Goal: Task Accomplishment & Management: Use online tool/utility

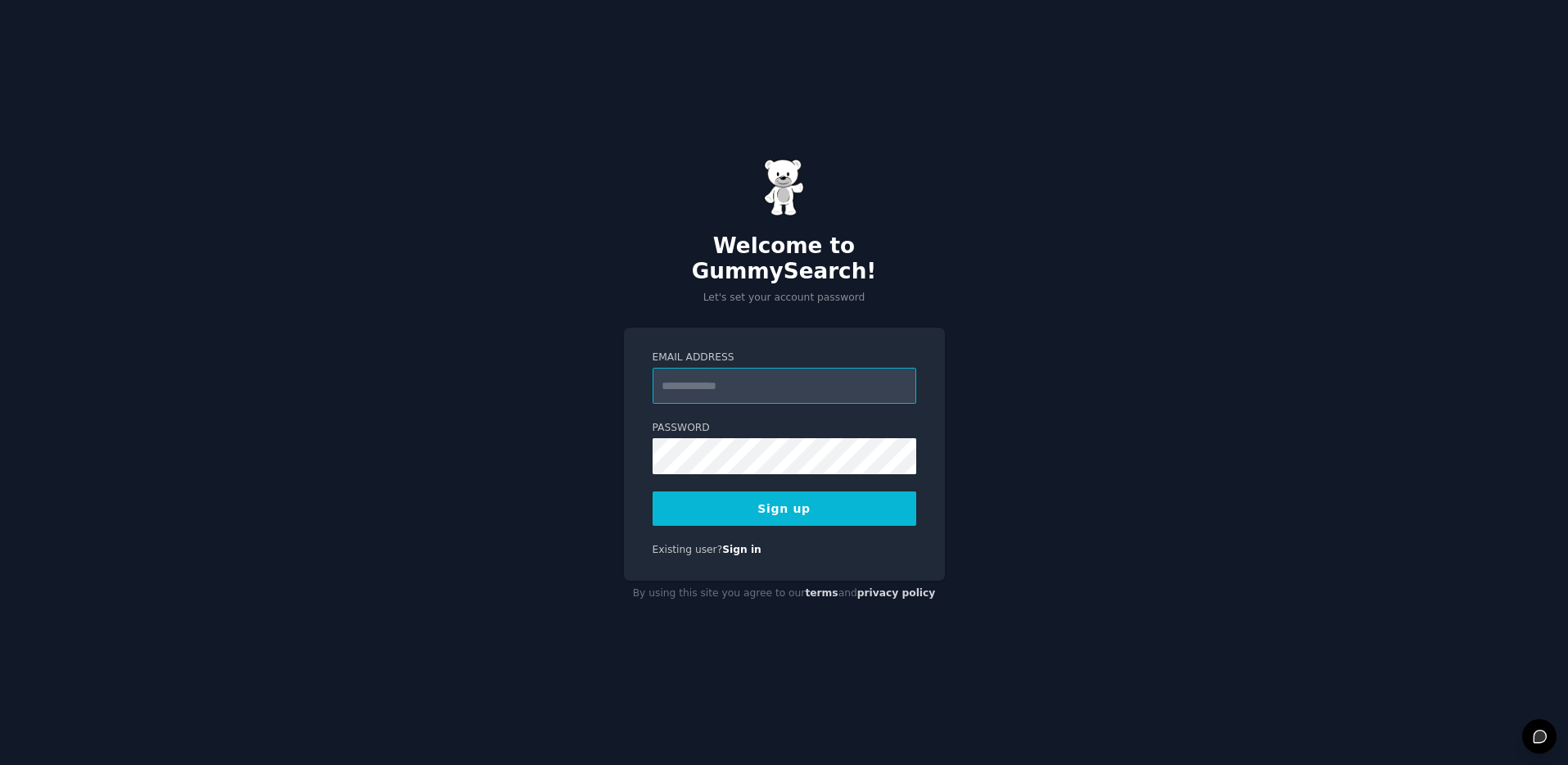
click at [772, 374] on input "Email Address" at bounding box center [784, 385] width 264 height 36
type input "**********"
click at [0, 764] on com-1password-button at bounding box center [0, 765] width 0 height 0
click at [793, 491] on button "Sign up" at bounding box center [784, 508] width 264 height 34
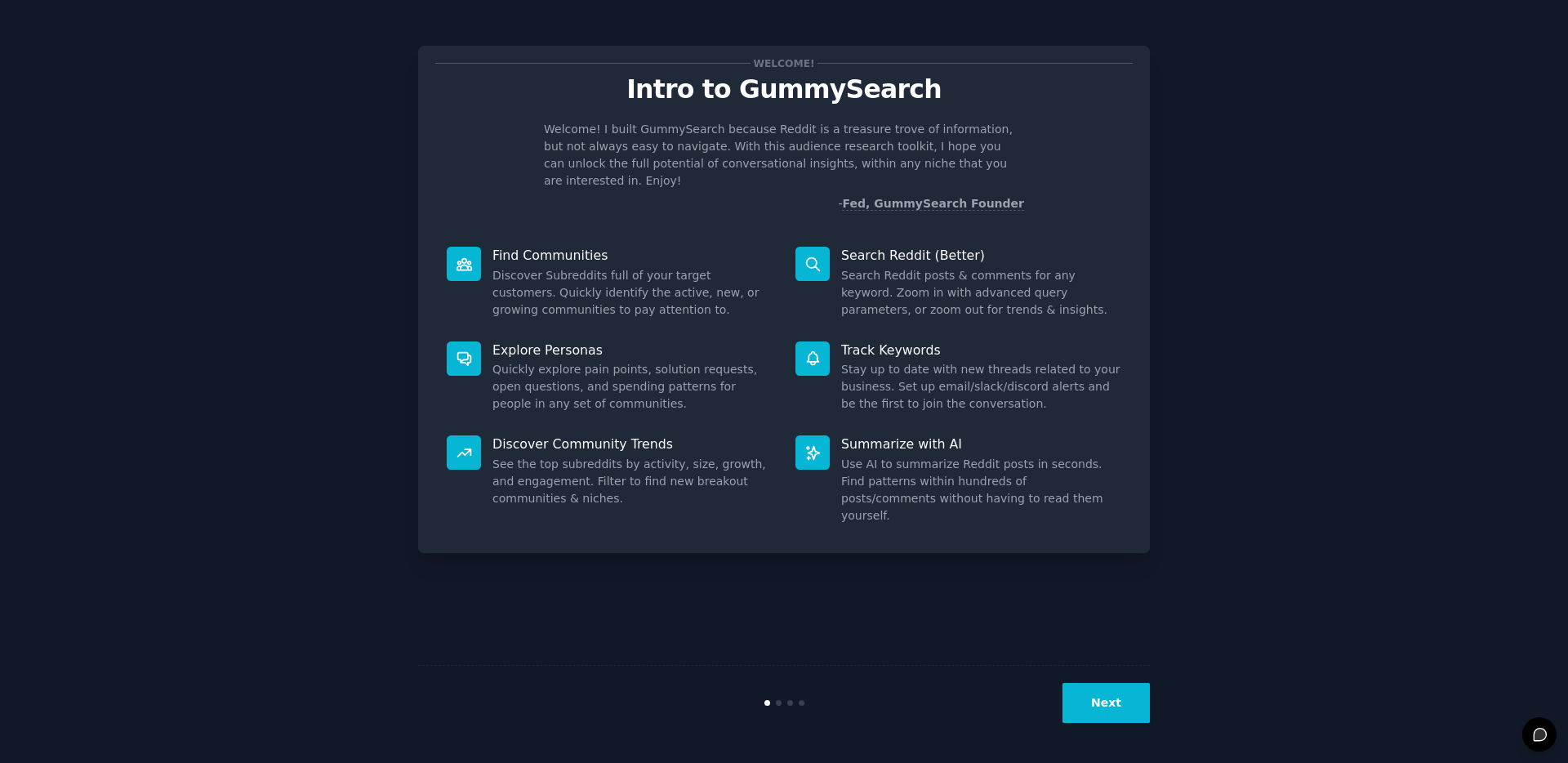
click at [1106, 703] on button "Next" at bounding box center [1105, 702] width 87 height 40
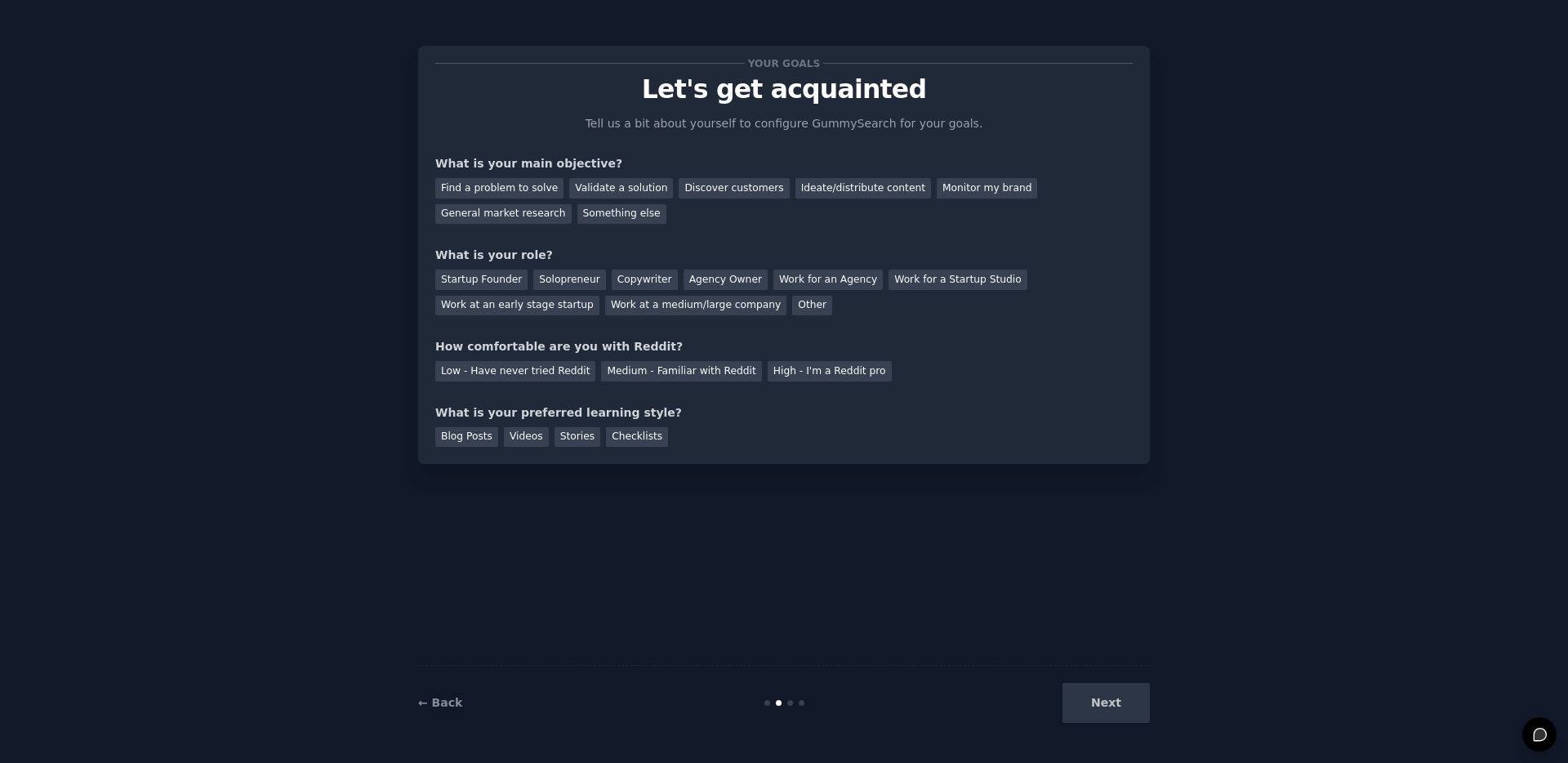
click at [1106, 703] on div "Next" at bounding box center [1027, 702] width 244 height 40
click at [1105, 702] on div "Next" at bounding box center [1027, 702] width 244 height 40
click at [695, 181] on div "Discover customers" at bounding box center [734, 188] width 110 height 20
click at [491, 271] on div "Startup Founder" at bounding box center [481, 279] width 92 height 20
click at [527, 375] on div "Low - Have never tried Reddit" at bounding box center [515, 371] width 160 height 20
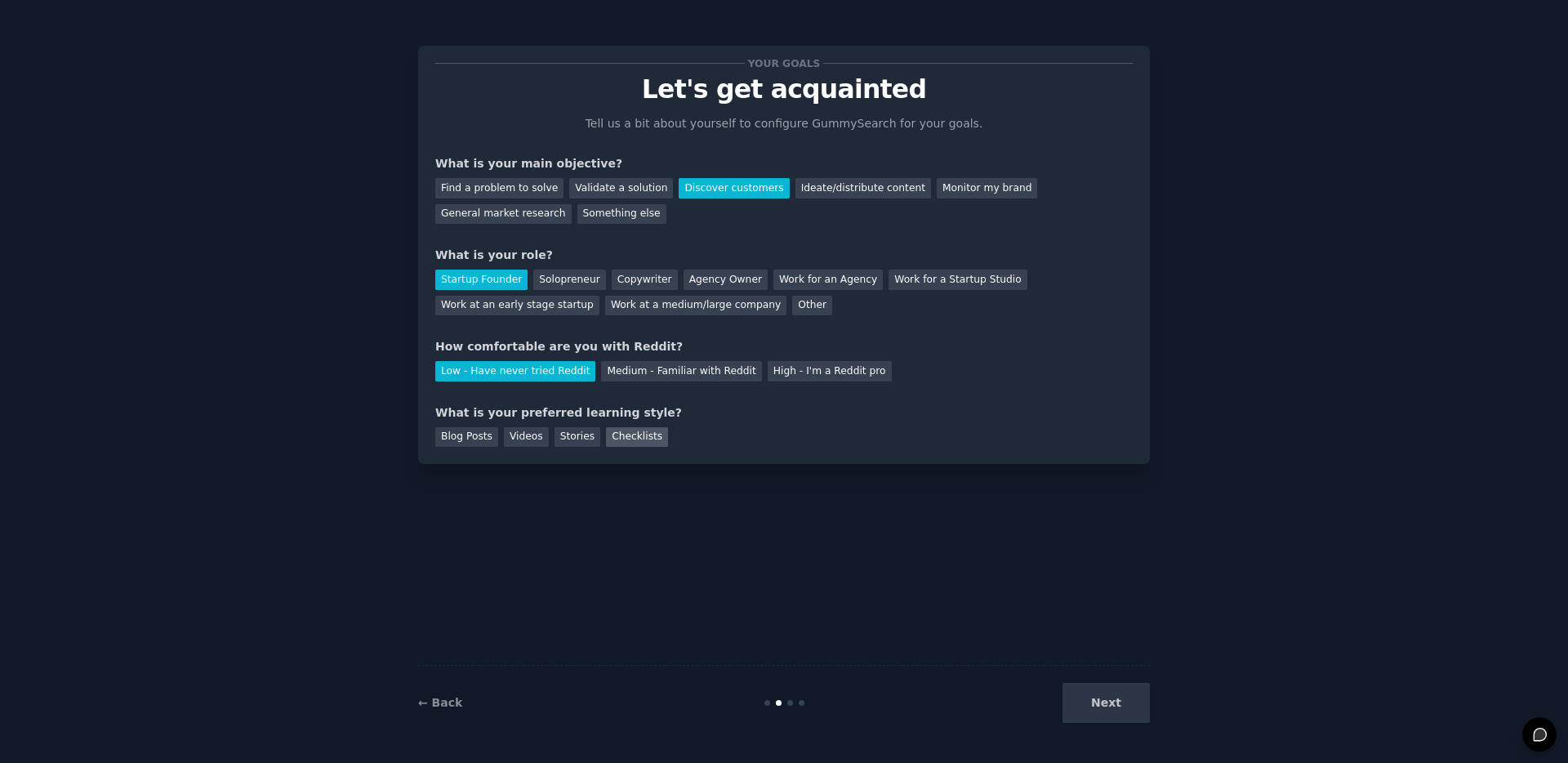
click at [618, 442] on div "Checklists" at bounding box center [637, 437] width 62 height 20
drag, startPoint x: 1109, startPoint y: 705, endPoint x: 1103, endPoint y: 695, distance: 11.7
click at [1109, 705] on button "Next" at bounding box center [1105, 702] width 87 height 40
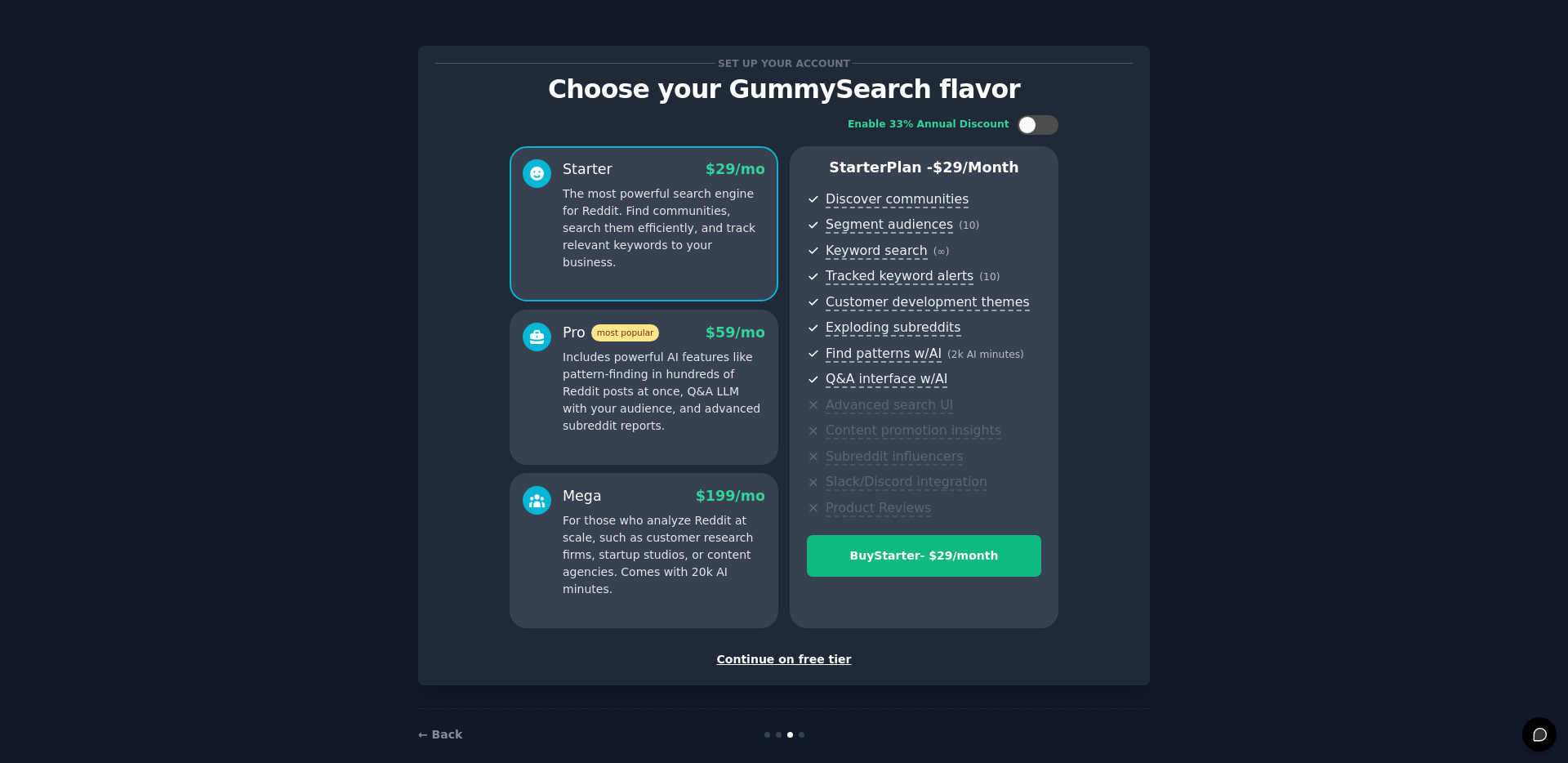
click at [782, 657] on div "Continue on free tier" at bounding box center [784, 659] width 697 height 17
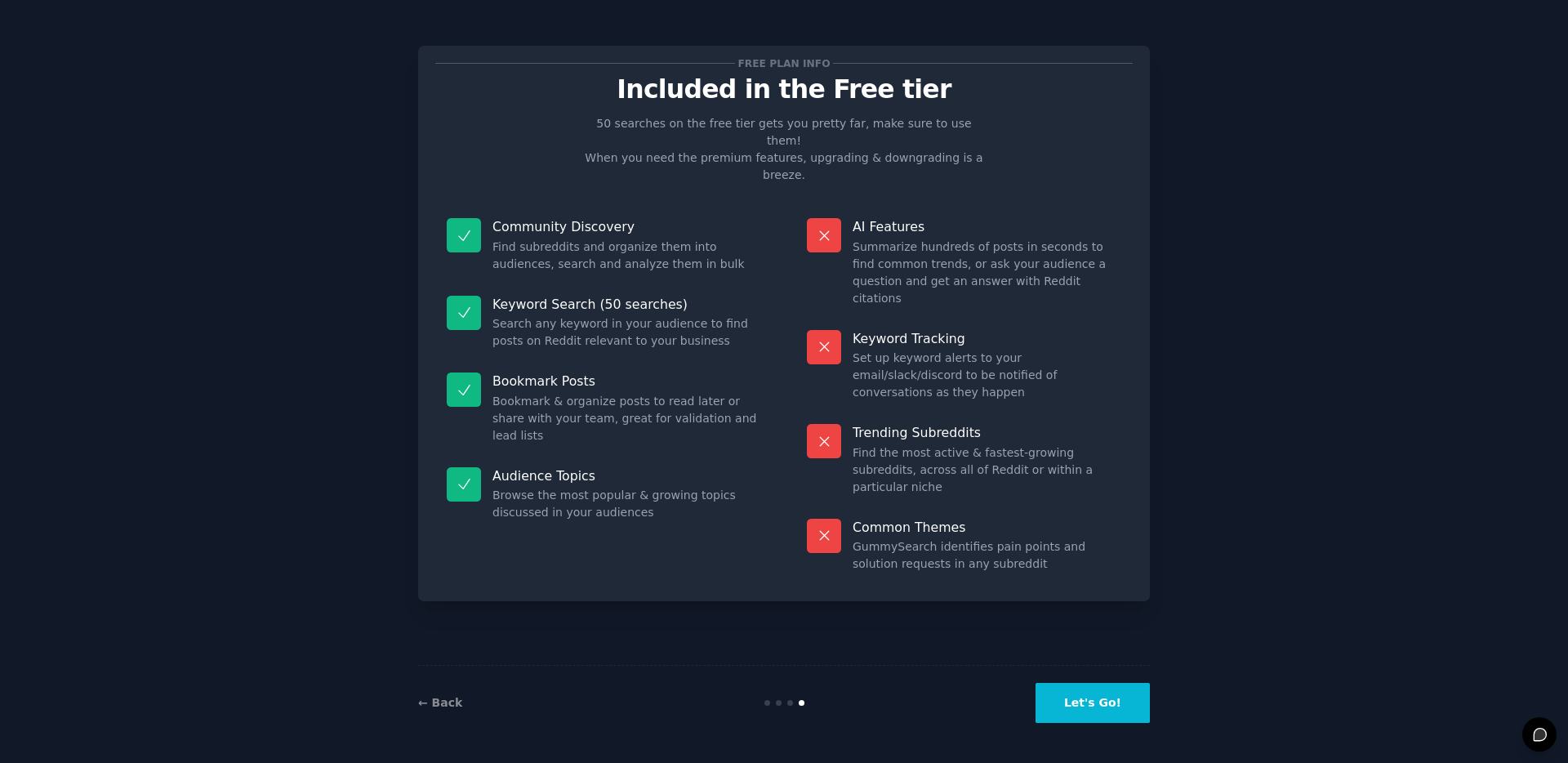
click at [1072, 703] on button "Let's Go!" at bounding box center [1093, 702] width 114 height 40
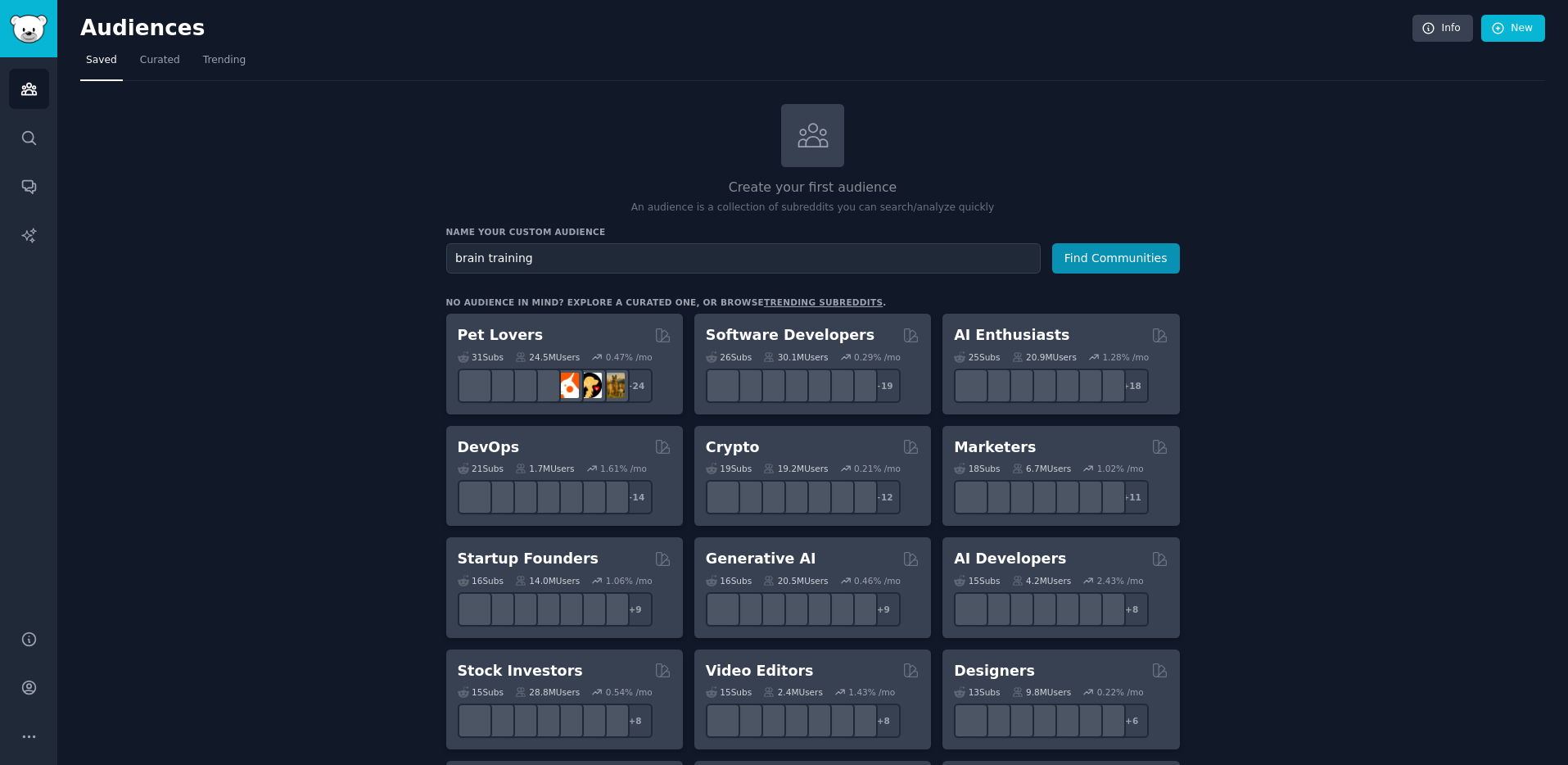
type input "brain training"
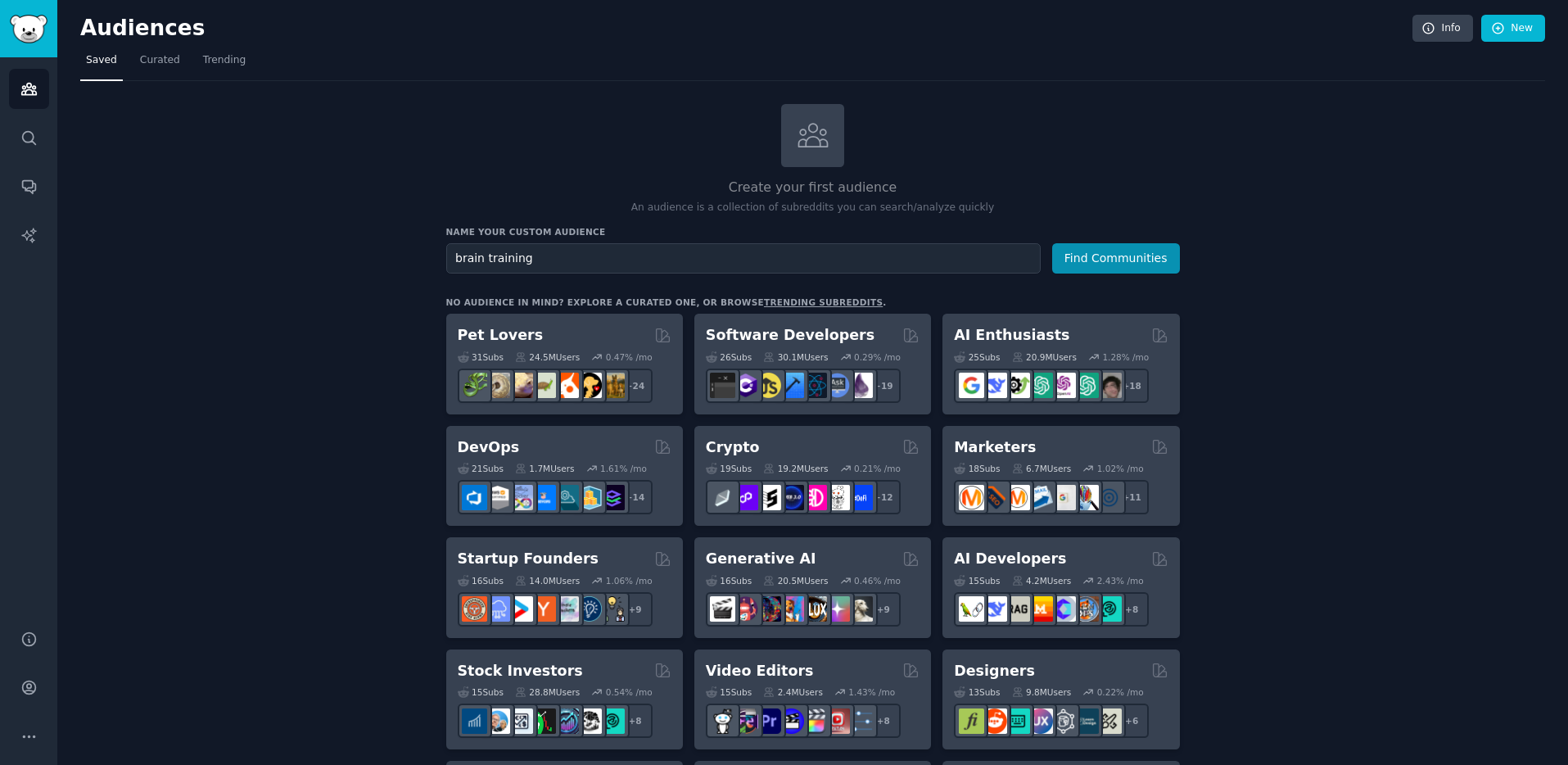
click at [1052, 244] on button "Find Communities" at bounding box center [1117, 258] width 128 height 30
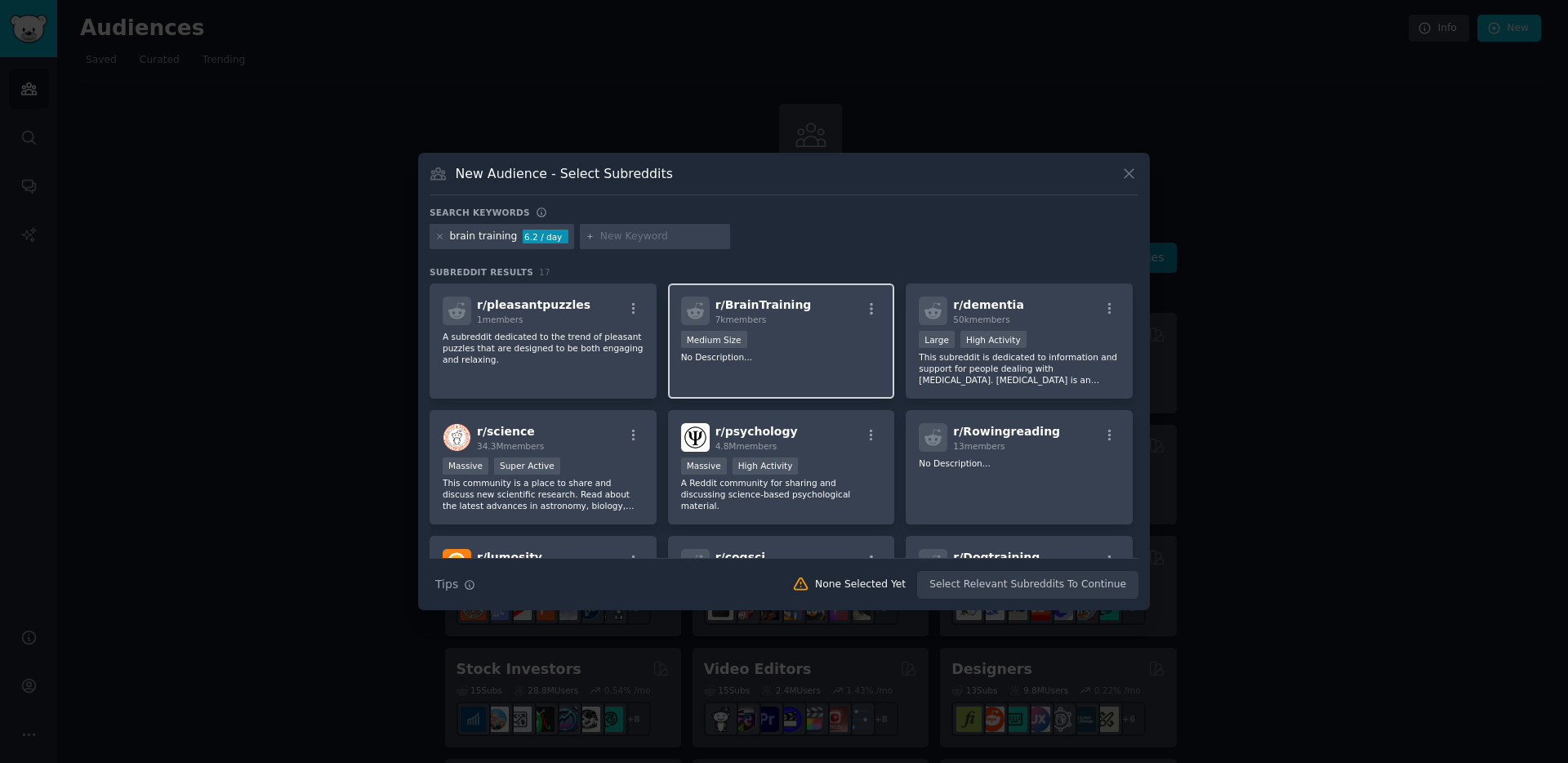
click at [843, 360] on p "No Description..." at bounding box center [782, 357] width 201 height 12
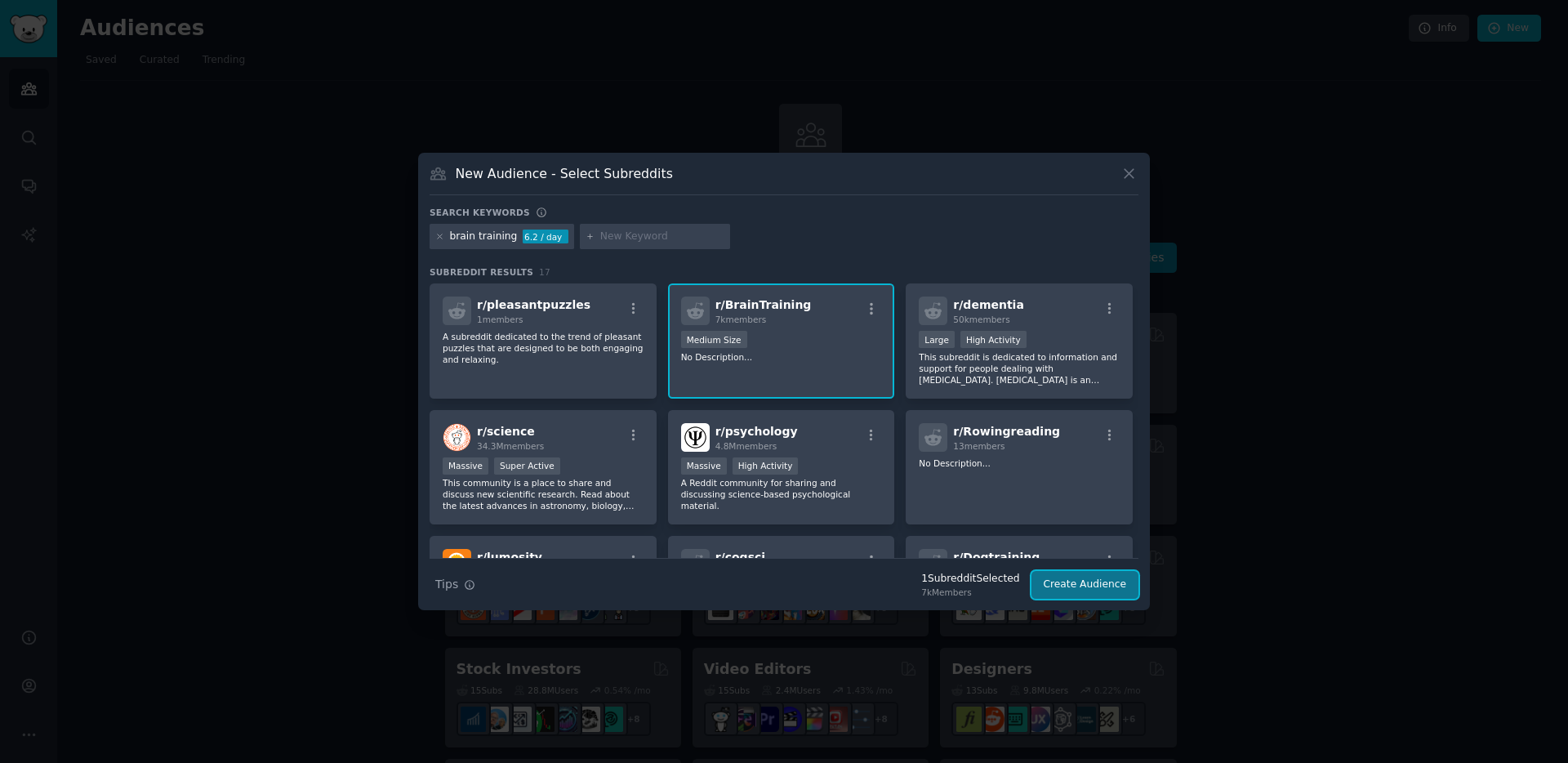
click at [1103, 587] on button "Create Audience" at bounding box center [1084, 585] width 107 height 28
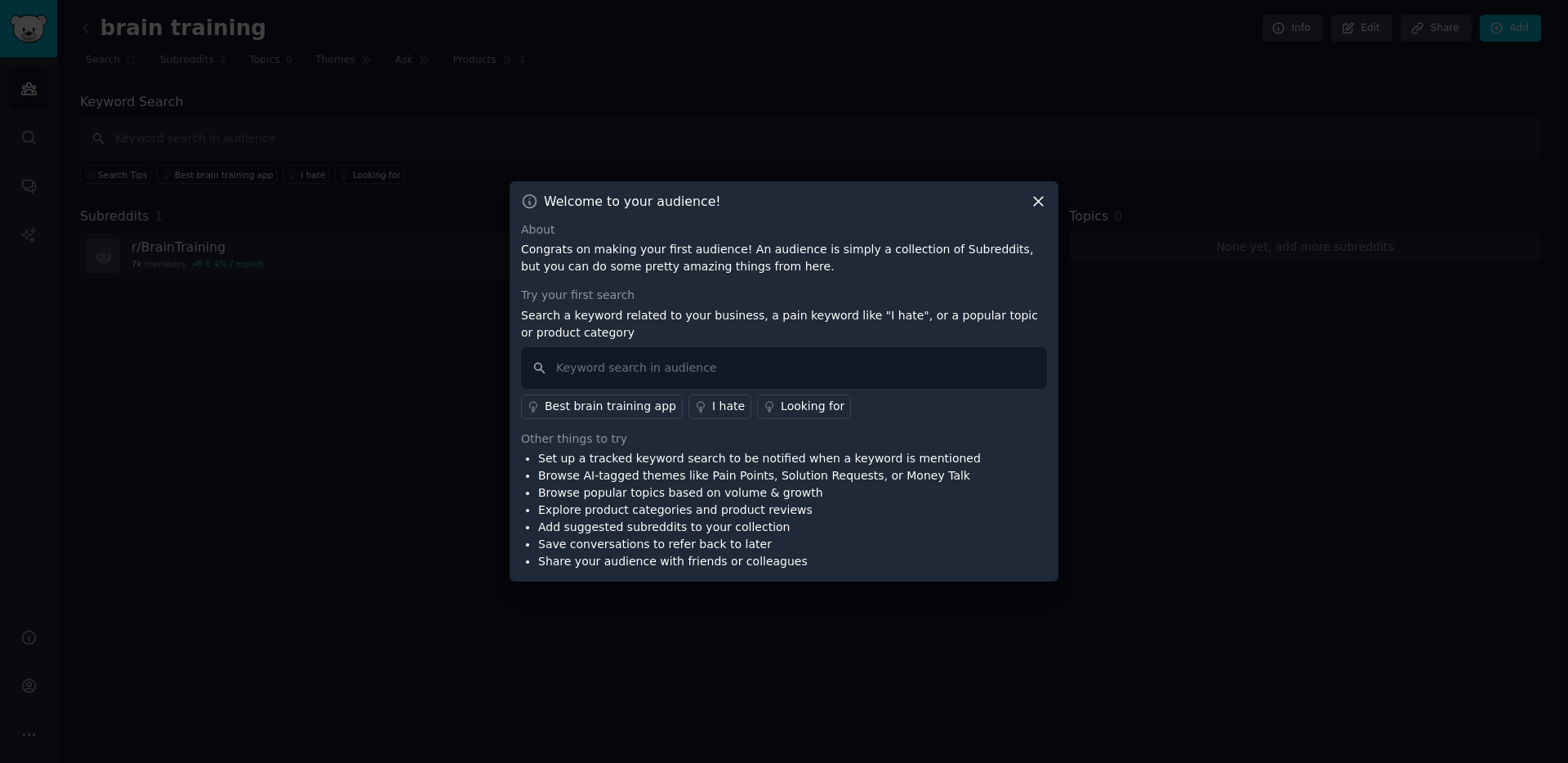
click at [599, 408] on div "Best brain training app" at bounding box center [611, 407] width 132 height 17
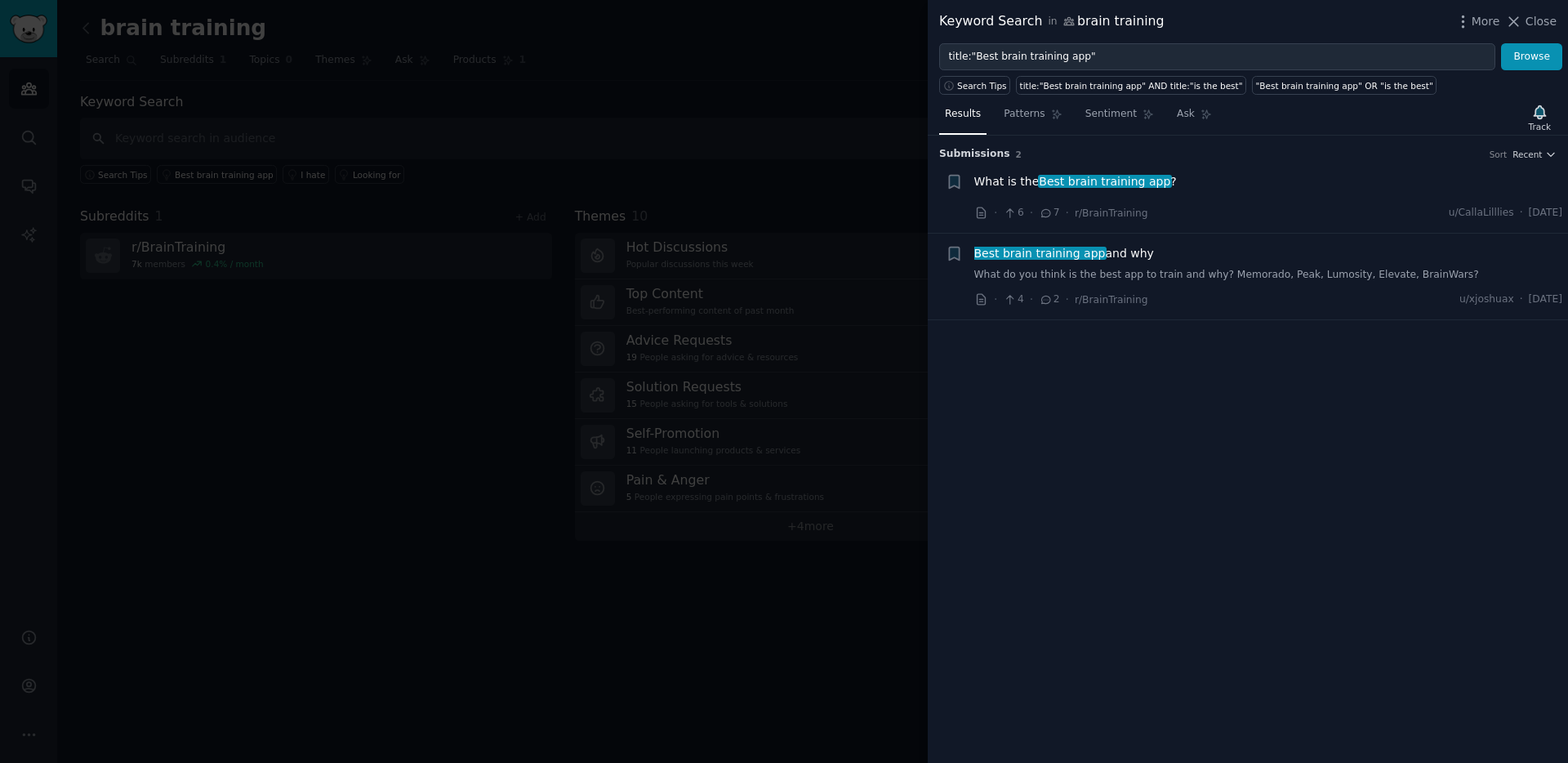
click at [1242, 278] on link "What do you think is the best app to train and why? Memorado, Peak, Lumosity, E…" at bounding box center [1268, 275] width 588 height 15
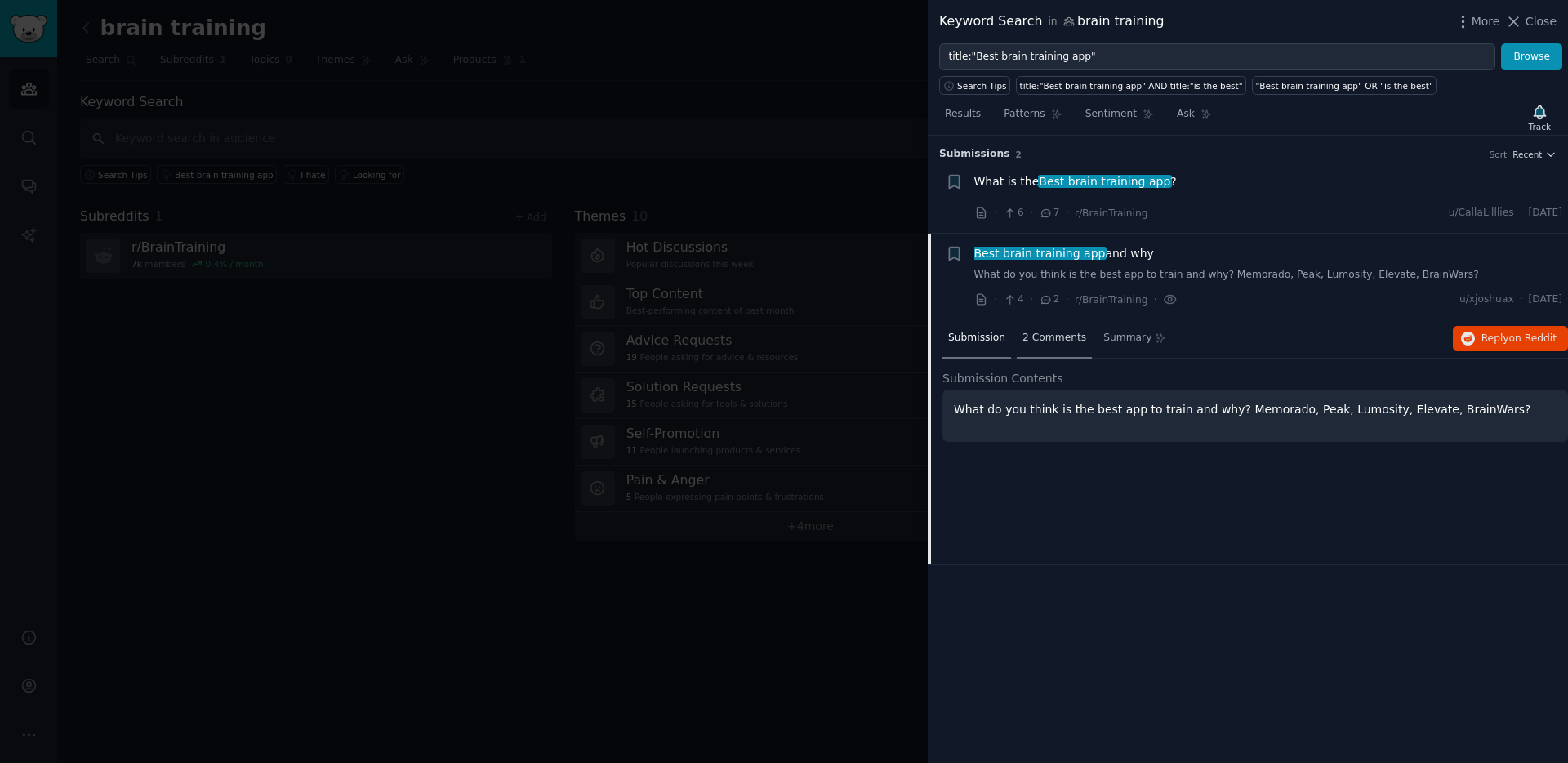
click at [1063, 334] on span "2 Comments" at bounding box center [1054, 338] width 64 height 15
click at [1191, 403] on div "I can't find a lot of credible scientific evidence behind most brain training a…" at bounding box center [1274, 412] width 588 height 34
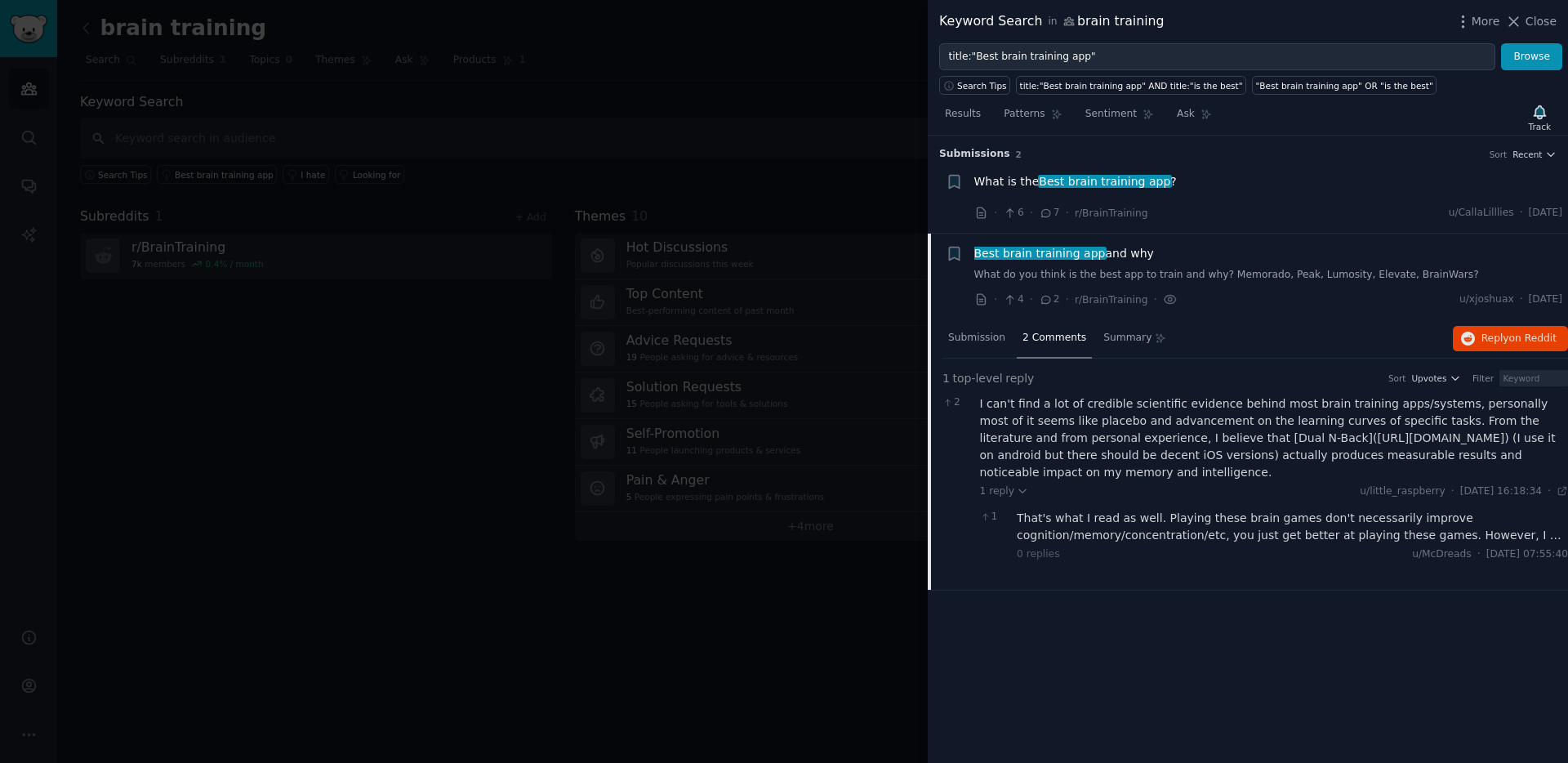
click at [1176, 526] on div "That's what I read as well. Playing these brain games don't necessarily improve…" at bounding box center [1291, 526] width 551 height 34
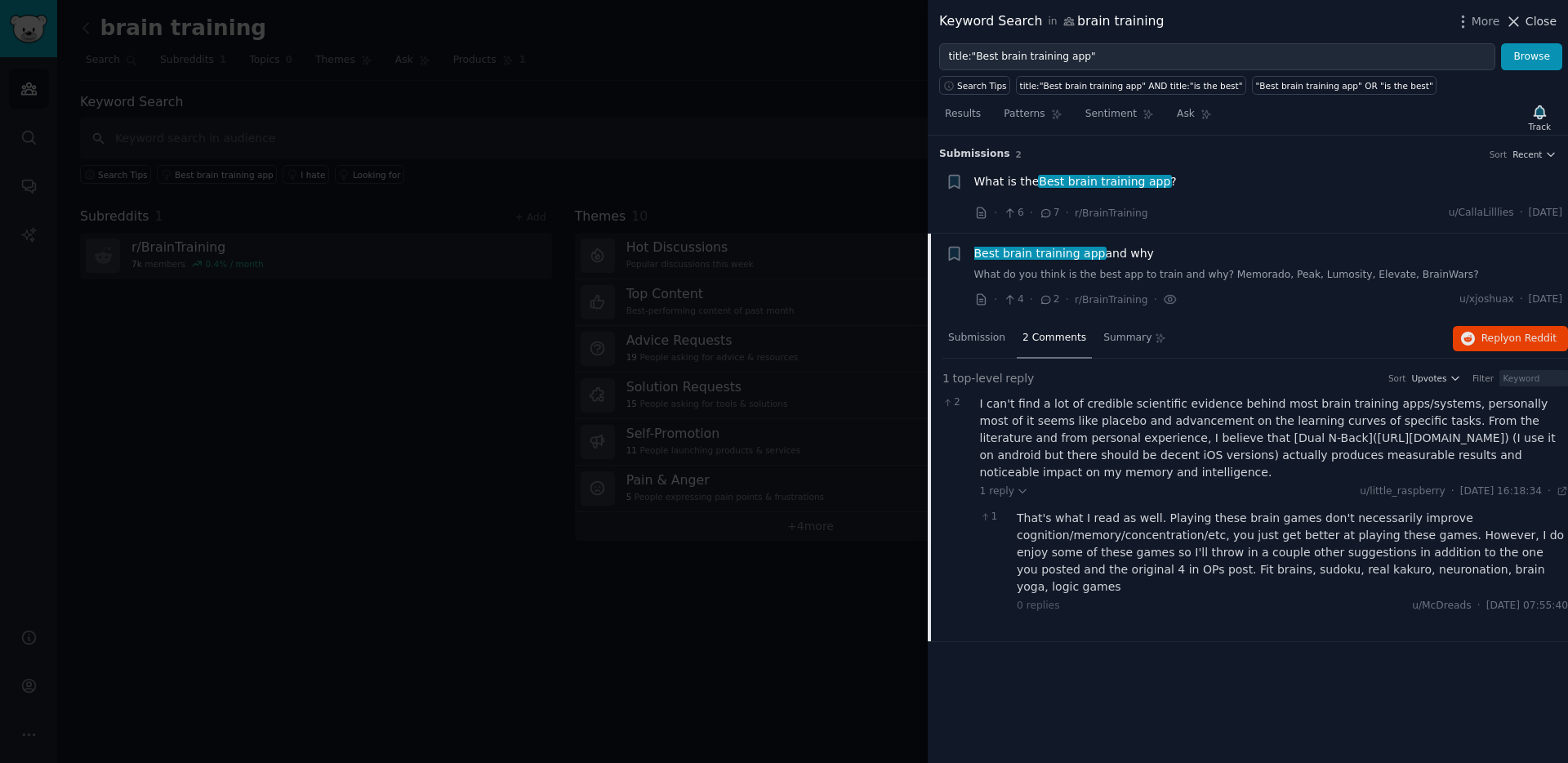
click at [1533, 29] on span "Close" at bounding box center [1541, 21] width 31 height 17
